Goal: Task Accomplishment & Management: Manage account settings

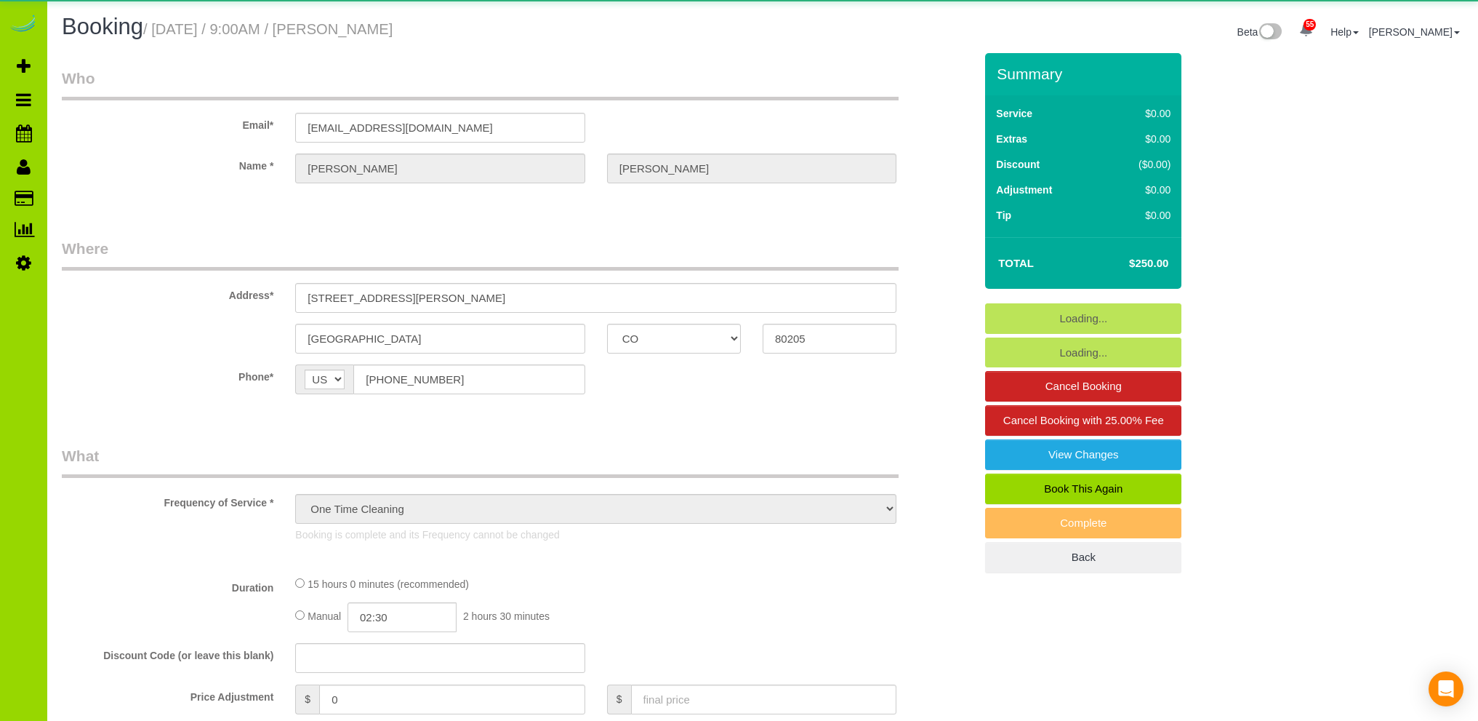
select select "CO"
select select "spot1"
select select "number:4"
select select "number:12"
select select "3"
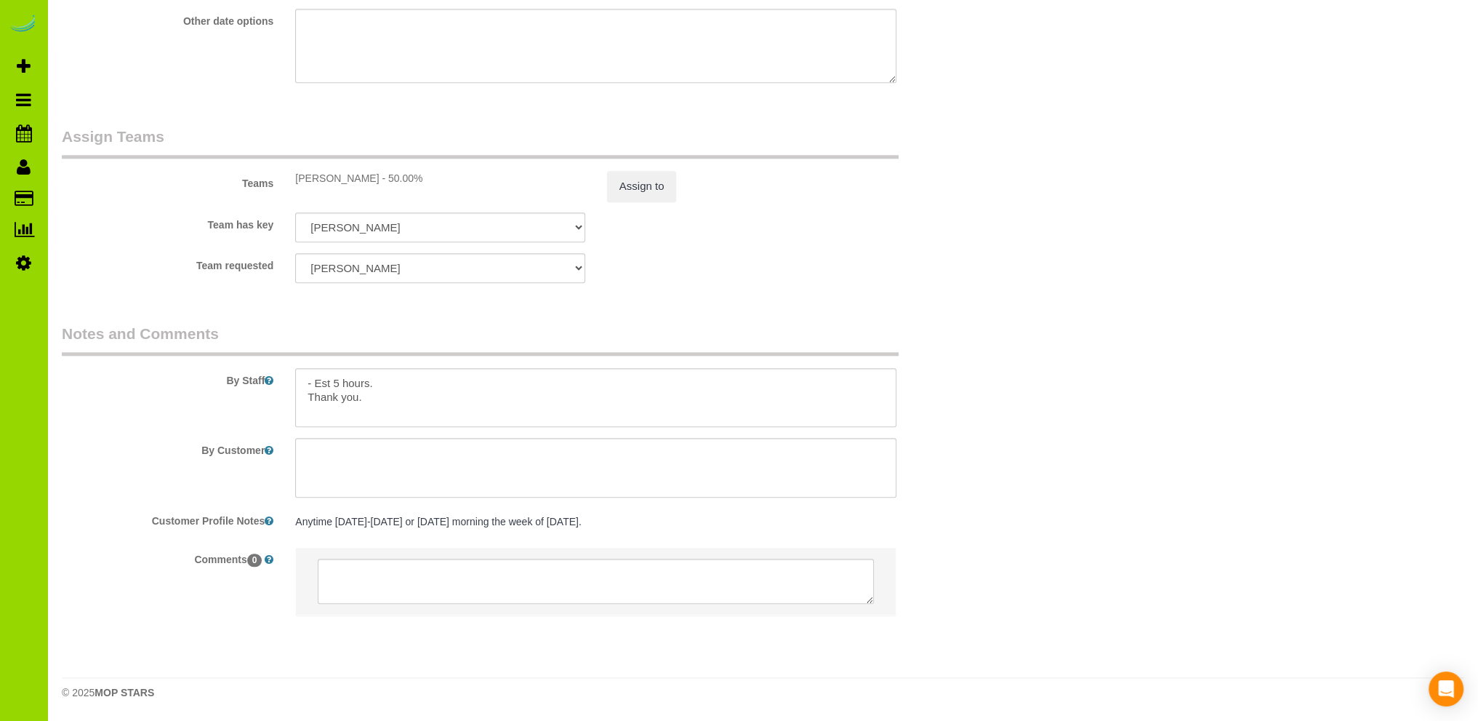
scroll to position [2007, 0]
click at [551, 379] on textarea at bounding box center [595, 398] width 601 height 60
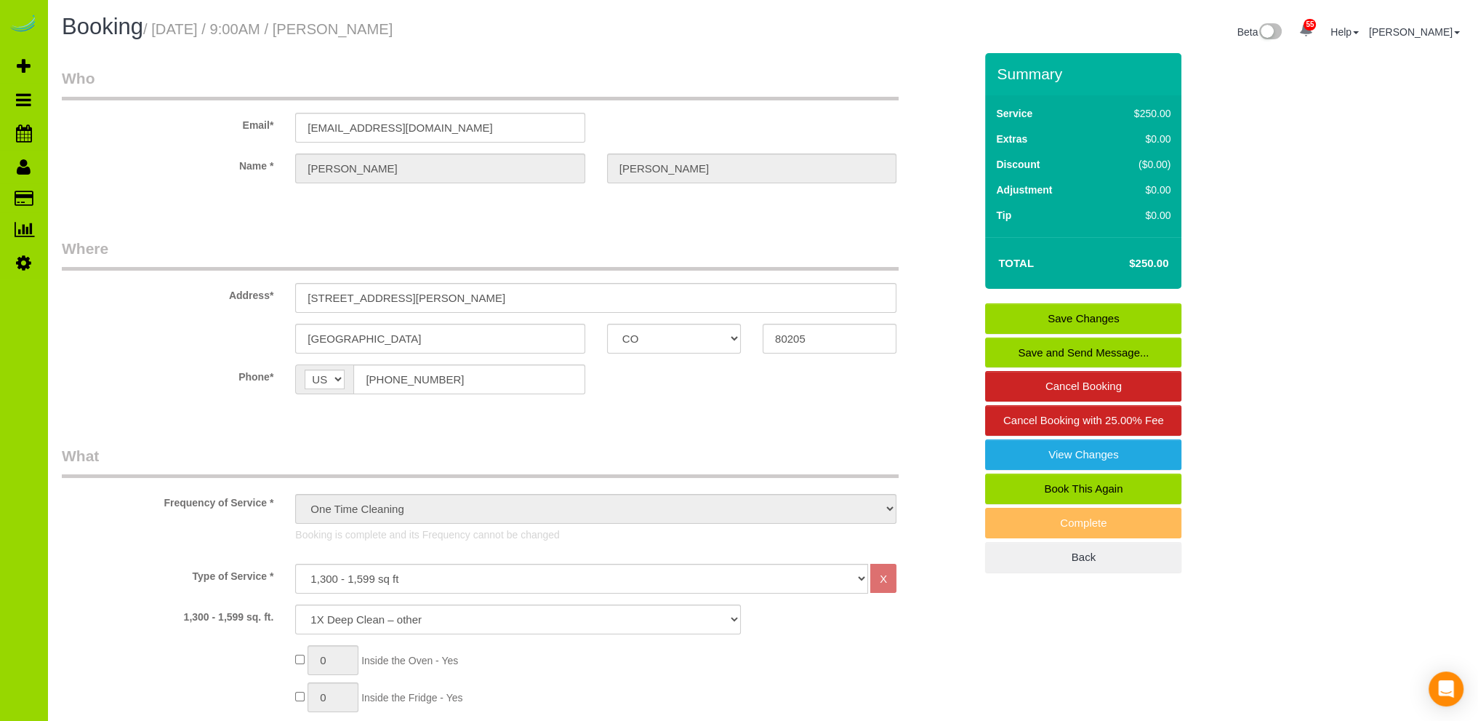
scroll to position [291, 0]
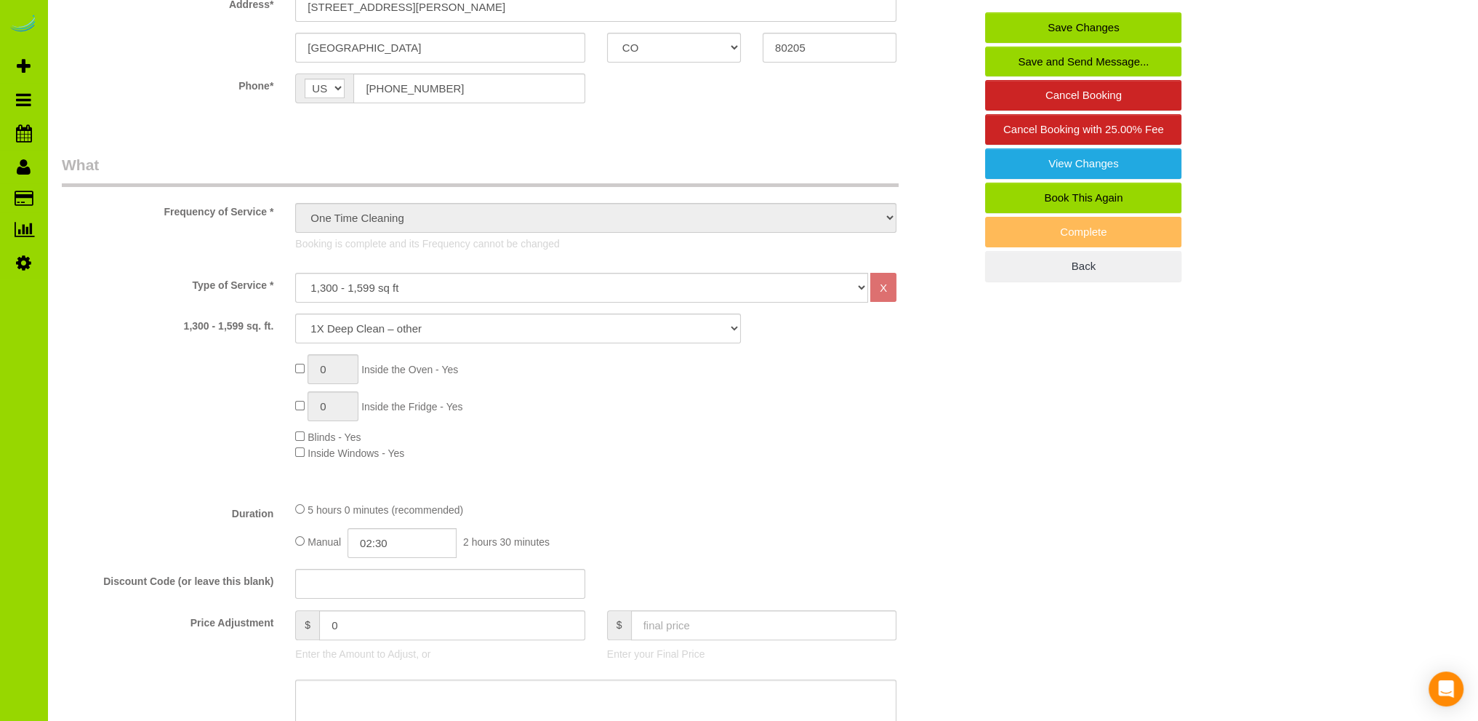
type textarea "- Est 5 hours. $50 off from 250 to 200 for the missed areas [DATE] email. Thank…"
click at [655, 628] on input "text" at bounding box center [764, 625] width 266 height 30
type input "200"
type input "-50"
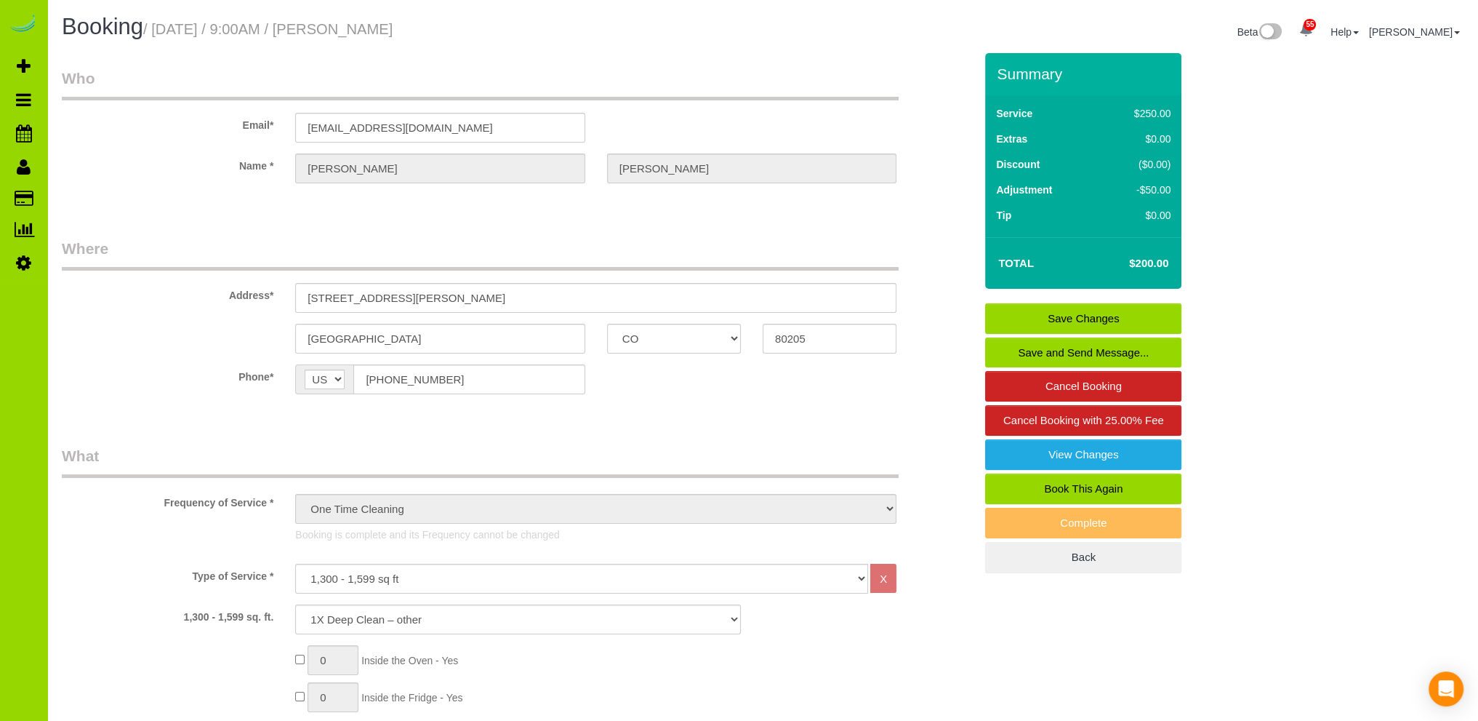
scroll to position [0, 0]
click at [1082, 311] on link "Save Changes" at bounding box center [1083, 318] width 196 height 31
